Goal: Task Accomplishment & Management: Use online tool/utility

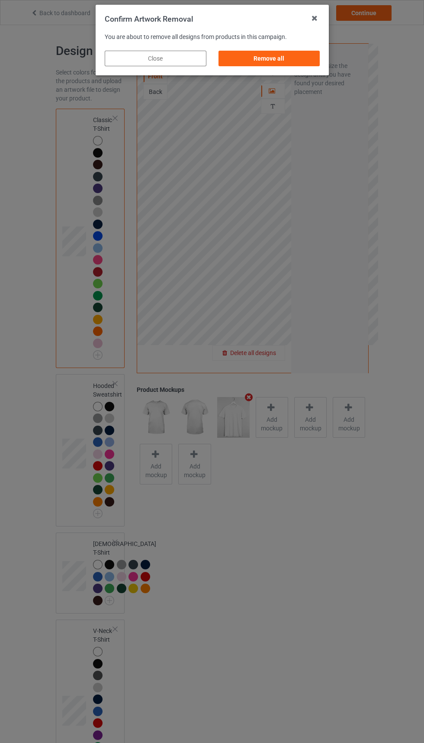
click at [275, 55] on div "Remove all" at bounding box center [269, 59] width 102 height 16
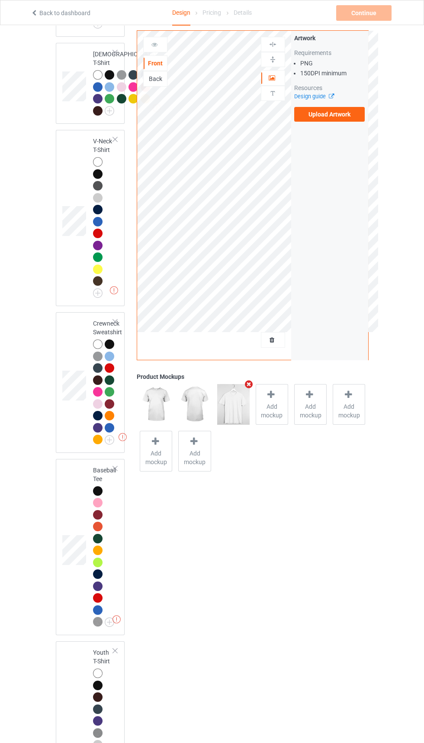
scroll to position [490, 0]
click at [78, 449] on td at bounding box center [75, 382] width 26 height 134
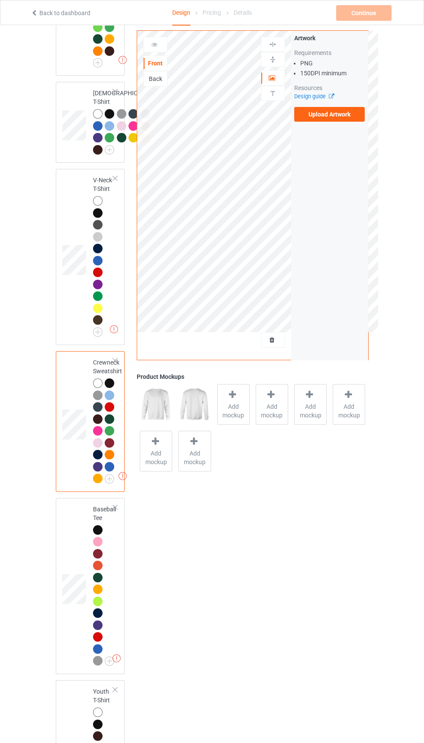
scroll to position [445, 0]
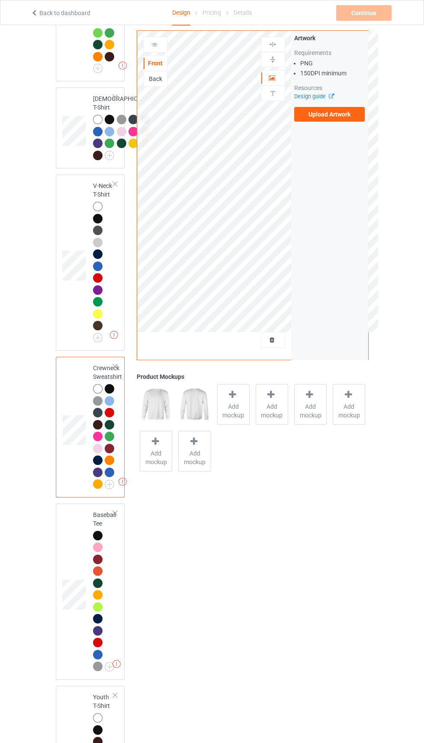
click at [239, 418] on span "Add mockup" at bounding box center [234, 410] width 32 height 17
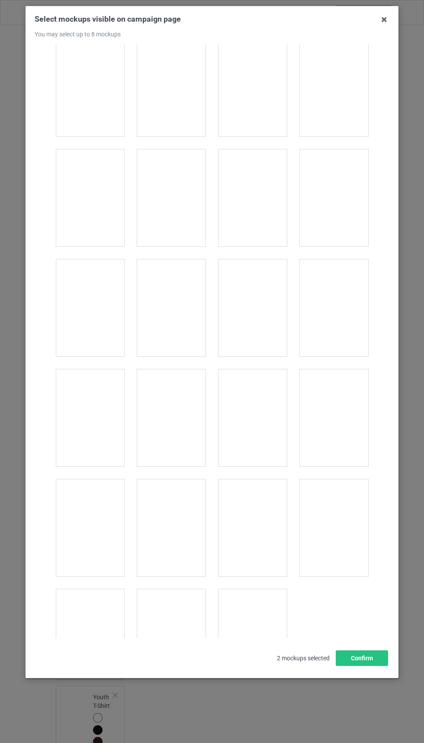
scroll to position [3863, 0]
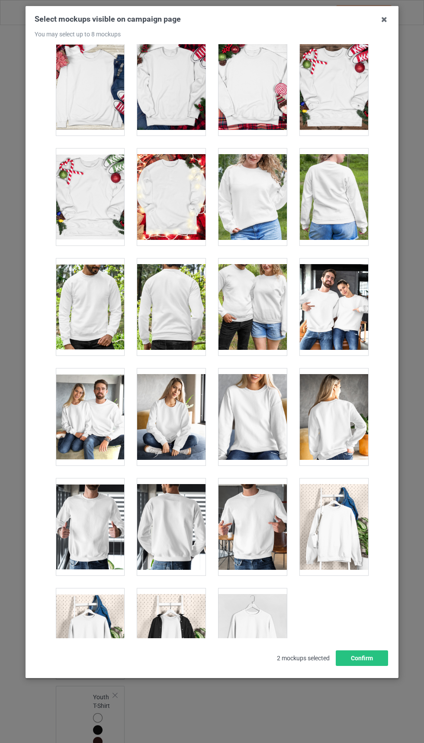
click at [330, 535] on div at bounding box center [334, 527] width 68 height 97
click at [365, 666] on button "Confirm" at bounding box center [362, 659] width 52 height 16
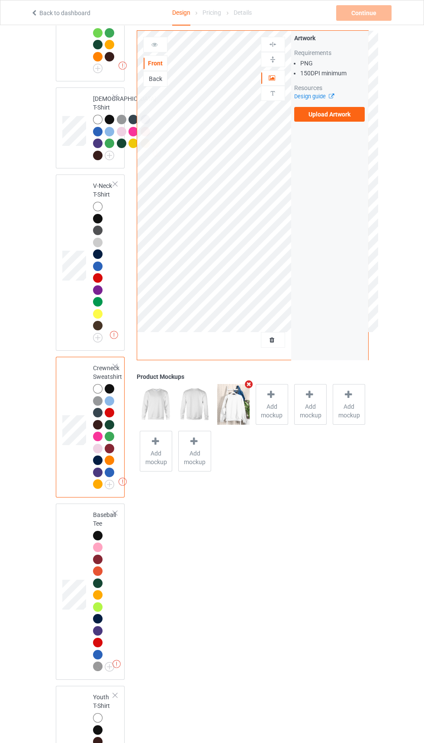
click at [329, 114] on label "Upload Artwork" at bounding box center [330, 114] width 71 height 15
click at [0, 0] on input "Upload Artwork" at bounding box center [0, 0] width 0 height 0
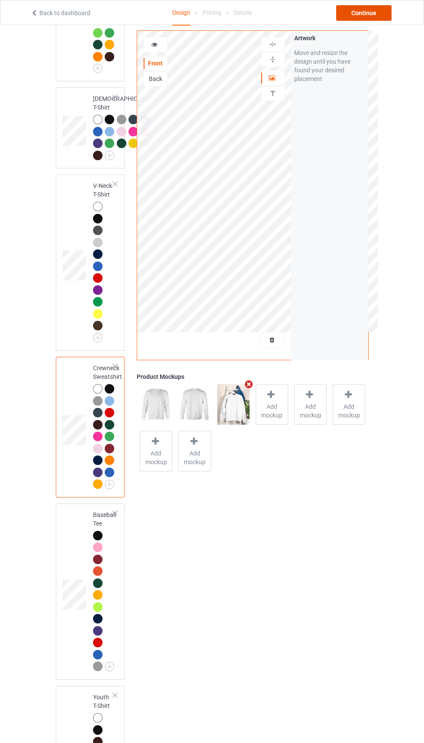
click at [390, 17] on div "Continue" at bounding box center [364, 13] width 55 height 16
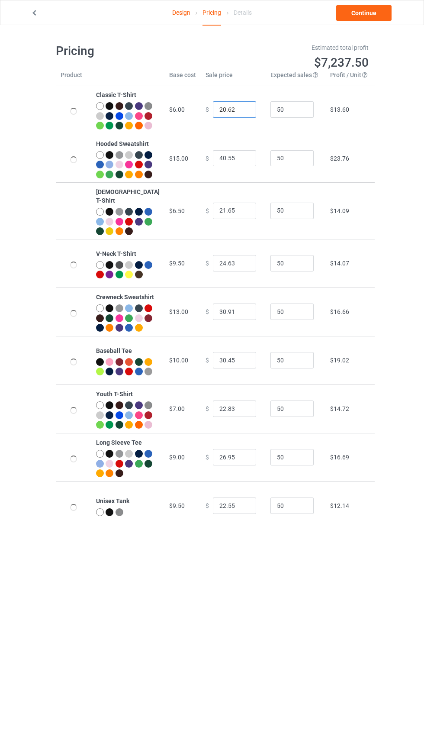
click at [219, 111] on input "20.62" at bounding box center [234, 109] width 43 height 16
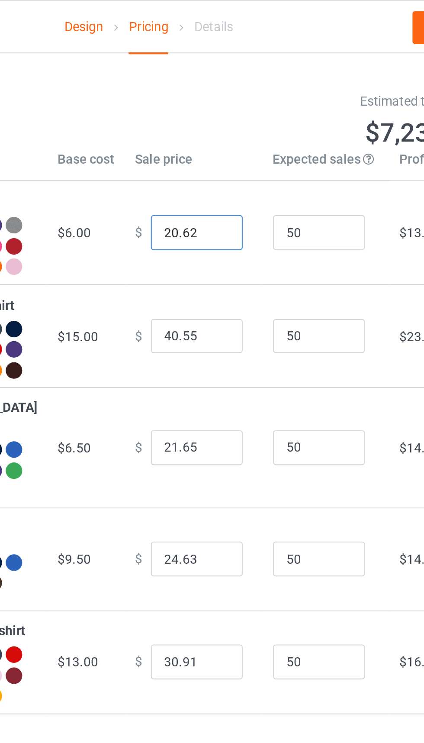
click at [214, 116] on input "20.62" at bounding box center [234, 109] width 43 height 16
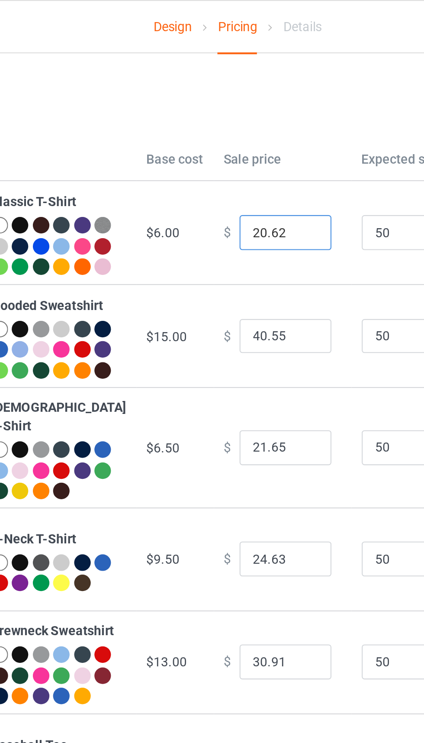
click at [216, 116] on input "20.62" at bounding box center [234, 109] width 43 height 16
type input "21.62"
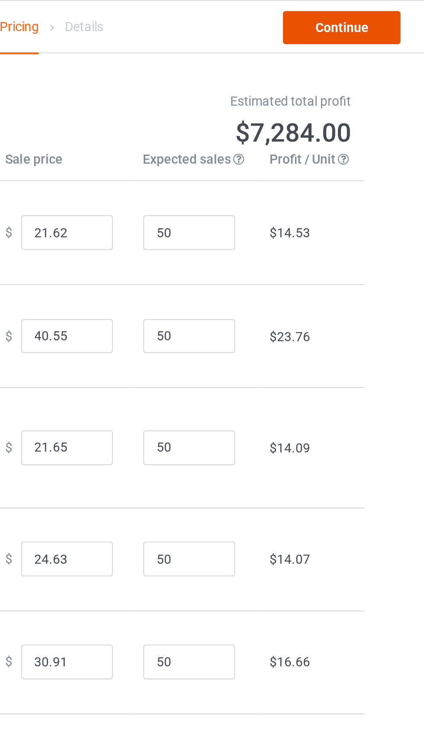
click at [372, 19] on link "Continue" at bounding box center [364, 13] width 55 height 16
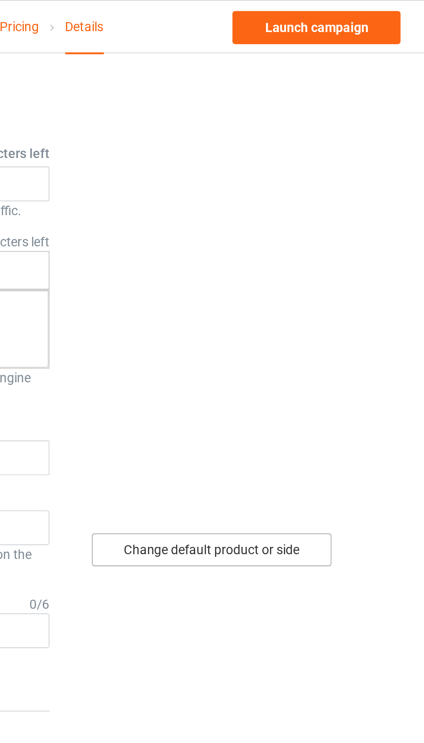
click at [321, 256] on div "Change default product or side" at bounding box center [302, 259] width 113 height 16
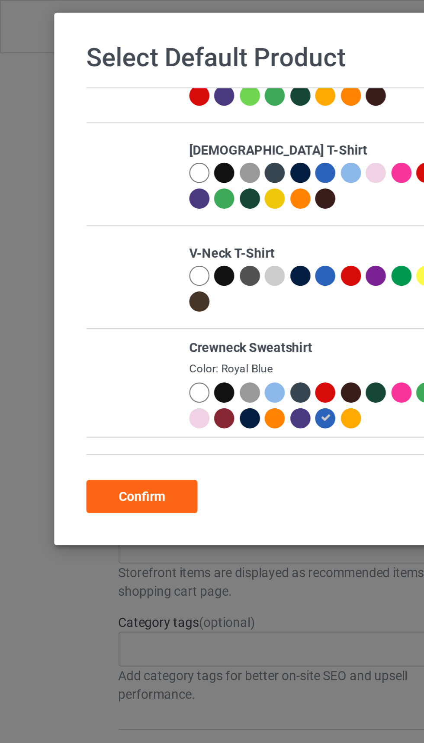
scroll to position [115, 0]
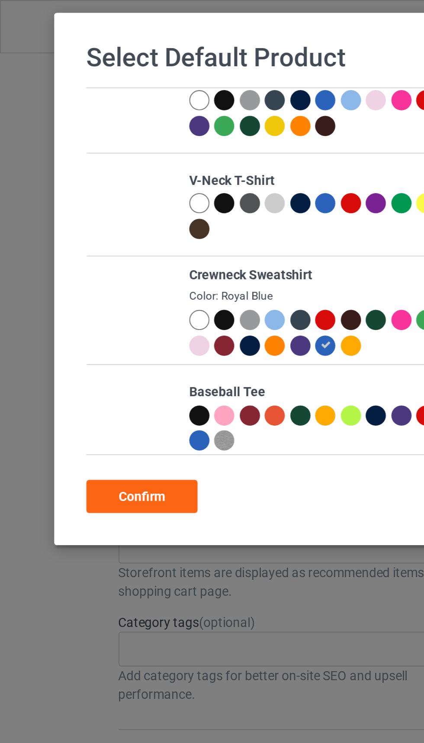
click at [109, 149] on div at bounding box center [106, 151] width 10 height 10
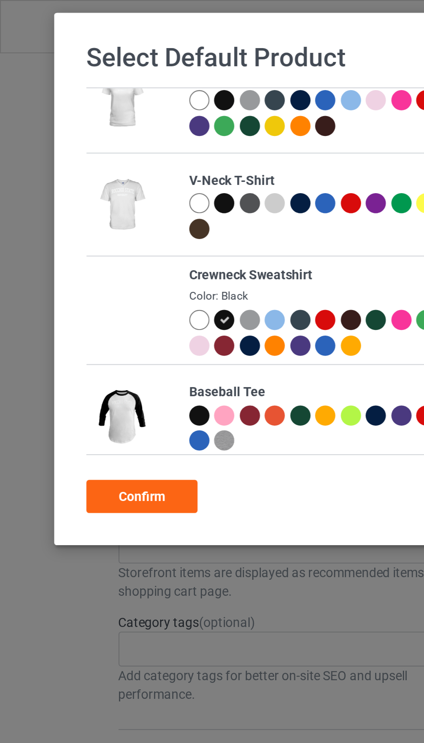
click at [81, 232] on div "Confirm" at bounding box center [67, 234] width 52 height 16
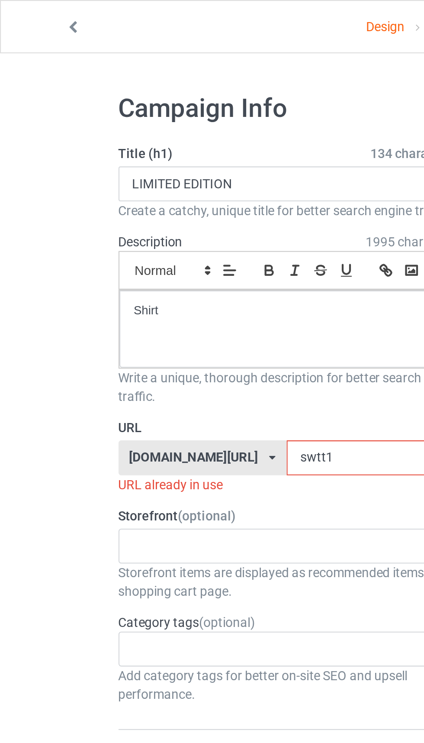
click at [148, 214] on input "swtt1" at bounding box center [180, 215] width 91 height 16
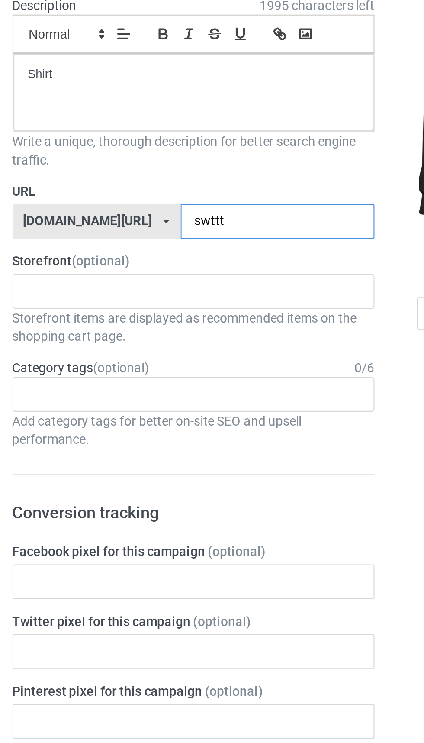
type input "swttt7"
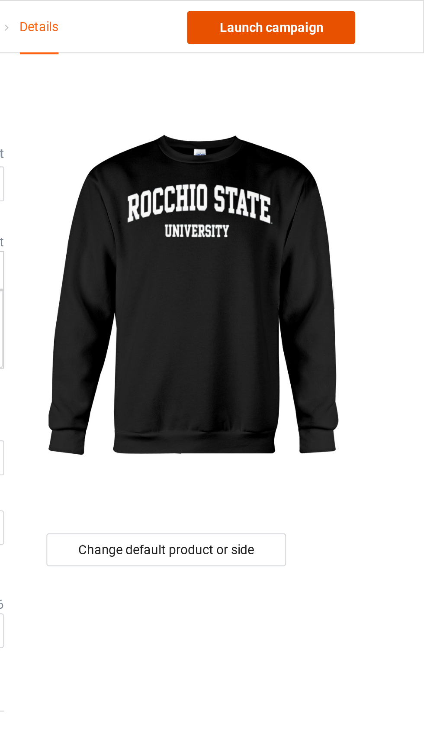
click at [356, 13] on link "Launch campaign" at bounding box center [352, 13] width 79 height 16
